Goal: Task Accomplishment & Management: Use online tool/utility

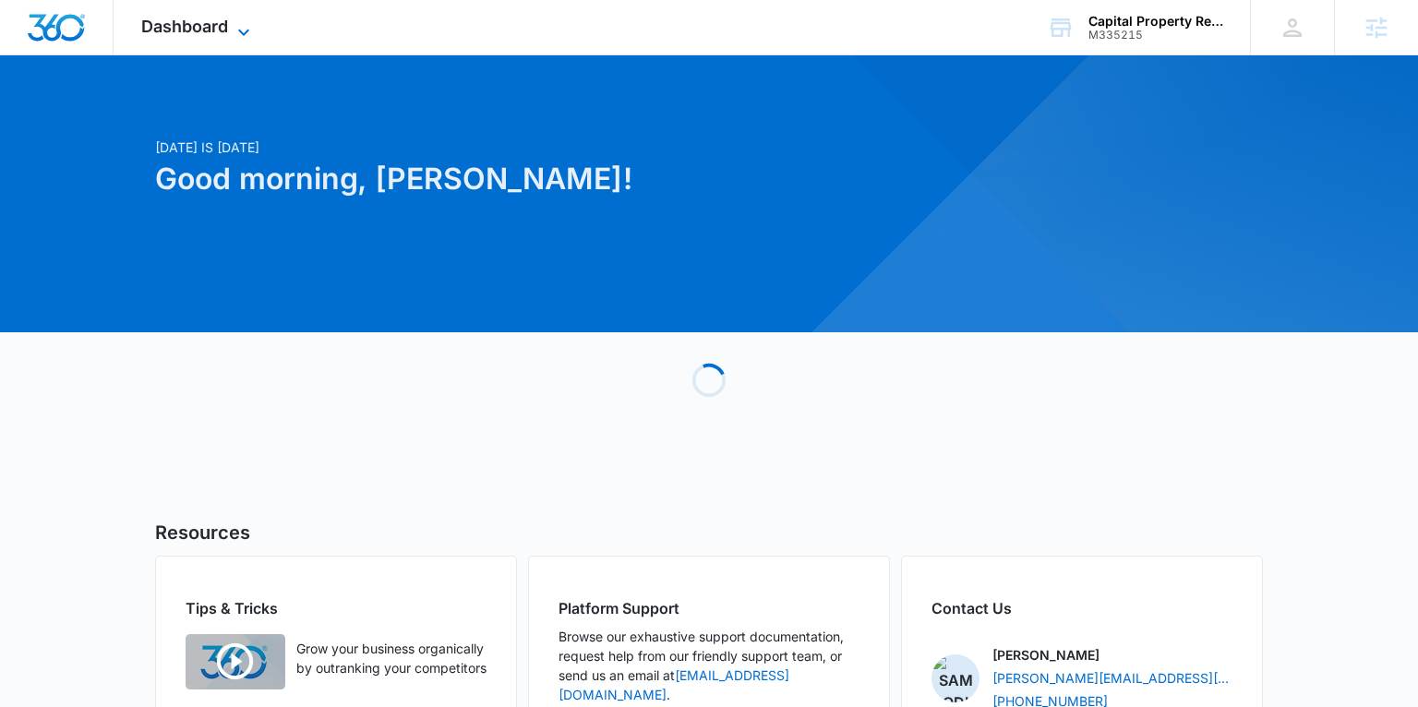
click at [233, 28] on icon at bounding box center [244, 32] width 22 height 22
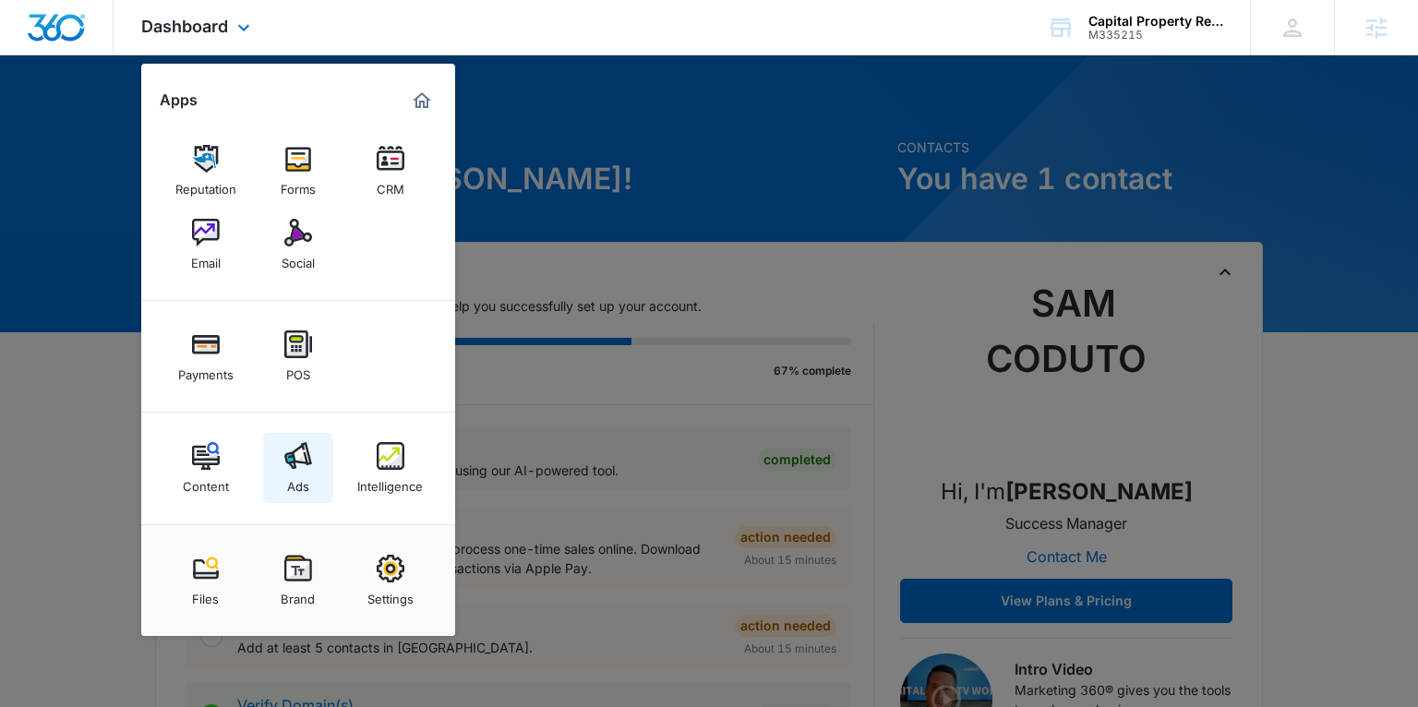
click at [285, 451] on img at bounding box center [298, 456] width 28 height 28
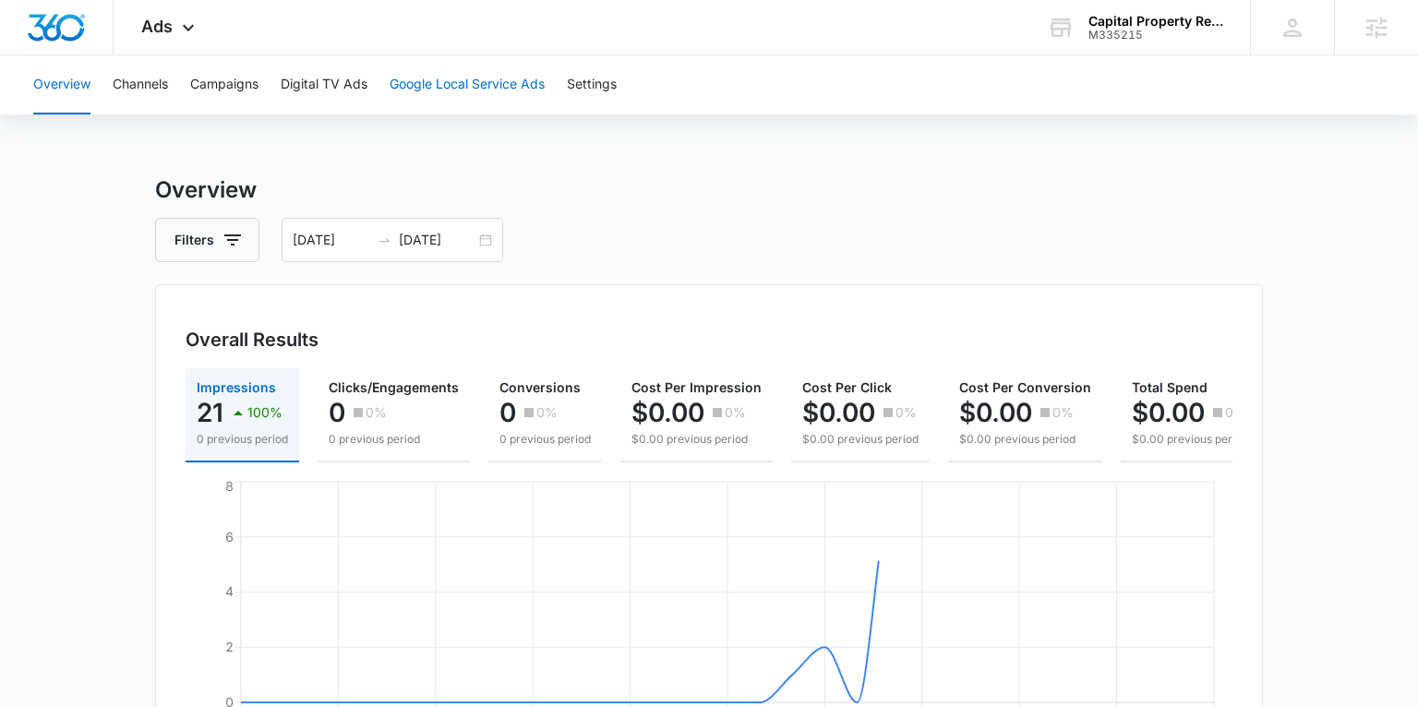
click at [425, 93] on button "Google Local Service Ads" at bounding box center [466, 84] width 155 height 59
